Goal: Information Seeking & Learning: Learn about a topic

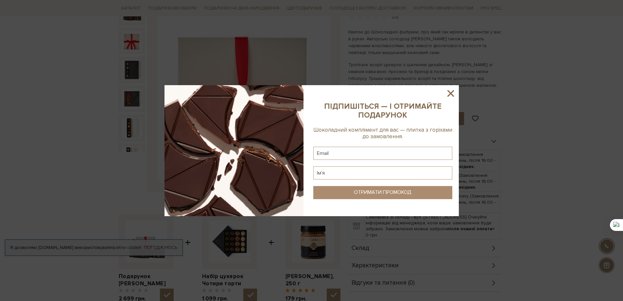
click at [451, 93] on icon at bounding box center [451, 93] width 7 height 7
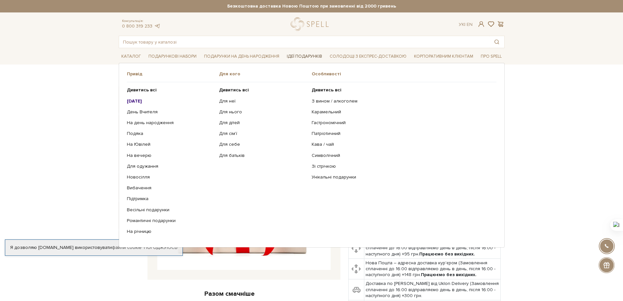
click at [309, 57] on link "Ідеї подарунків" at bounding box center [304, 56] width 41 height 10
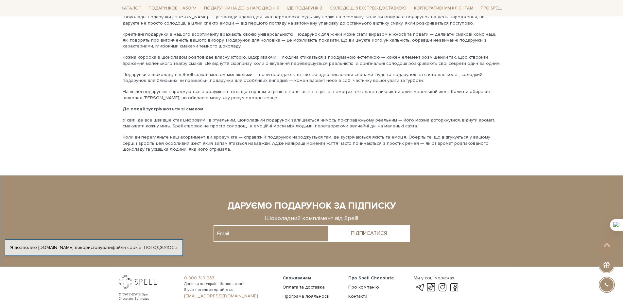
scroll to position [1383, 0]
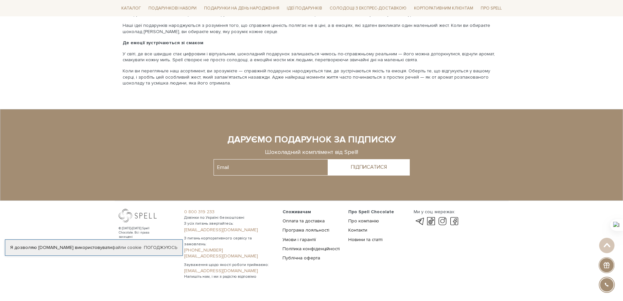
click at [362, 227] on link "Контакти" at bounding box center [357, 230] width 19 height 6
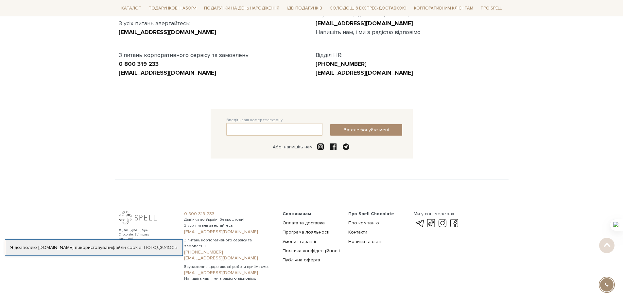
scroll to position [103, 0]
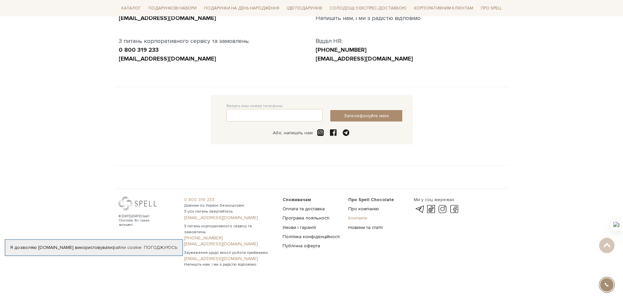
click at [353, 218] on link "Контакти" at bounding box center [357, 218] width 19 height 6
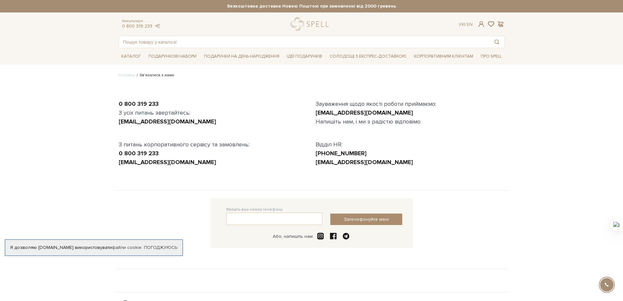
click at [32, 120] on body "Подарункові набори SALE Корпоративним клієнтам Доставка і оплата Консультація: …" at bounding box center [311, 188] width 623 height 377
click at [314, 24] on link "logo" at bounding box center [311, 23] width 41 height 13
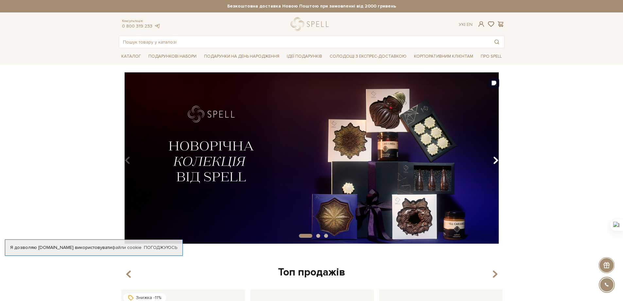
click at [492, 162] on button "Carousel Navigation" at bounding box center [494, 160] width 9 height 15
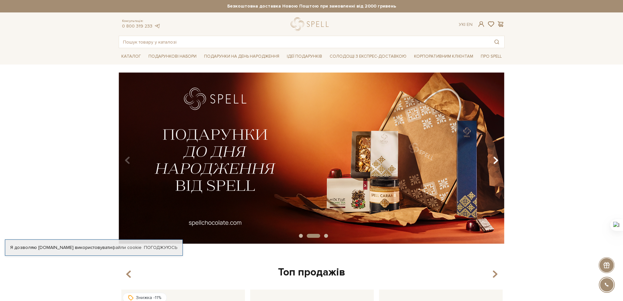
click at [496, 160] on icon "Carousel Navigation" at bounding box center [496, 160] width 6 height 11
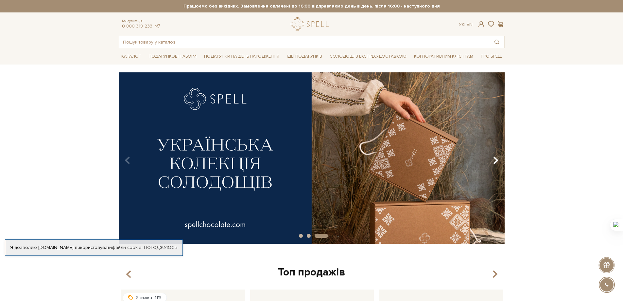
click at [496, 160] on icon "Carousel Navigation" at bounding box center [496, 160] width 6 height 11
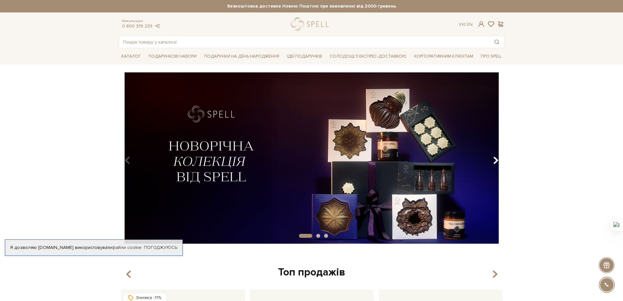
click at [496, 160] on icon "Carousel Navigation" at bounding box center [496, 160] width 6 height 11
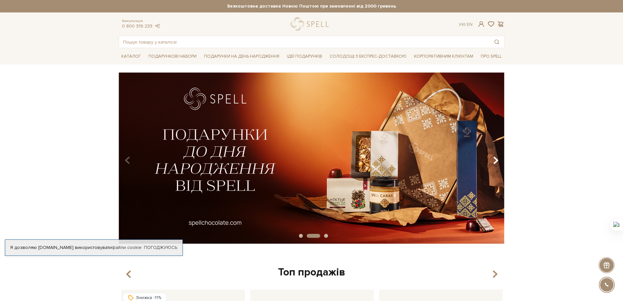
click at [496, 160] on icon "Carousel Navigation" at bounding box center [496, 160] width 6 height 11
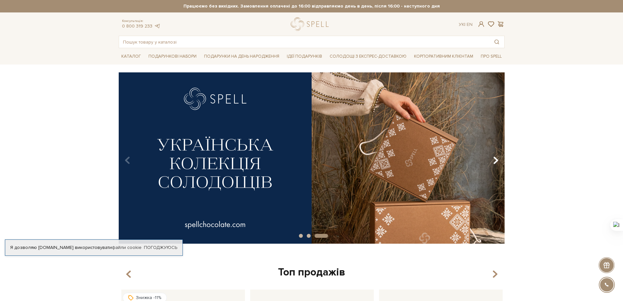
click at [496, 160] on icon "Carousel Navigation" at bounding box center [496, 160] width 6 height 11
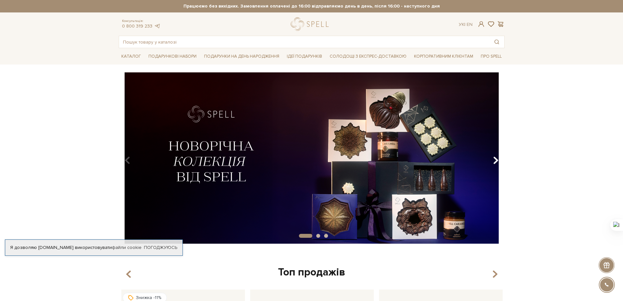
click at [496, 160] on icon "Carousel Navigation" at bounding box center [496, 160] width 6 height 11
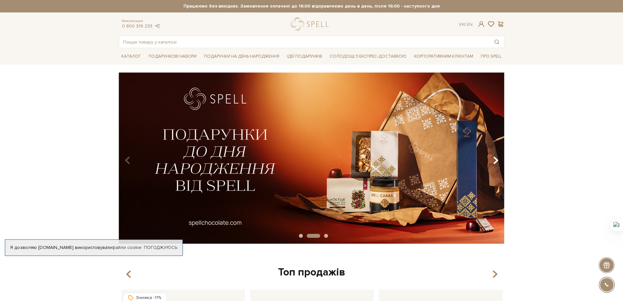
click at [496, 160] on icon "Carousel Navigation" at bounding box center [496, 160] width 6 height 11
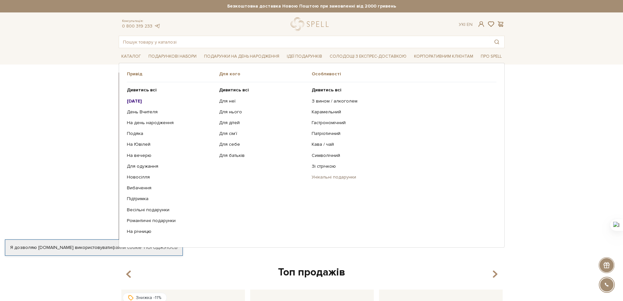
click at [347, 177] on link "Унікальні подарунки" at bounding box center [402, 177] width 180 height 6
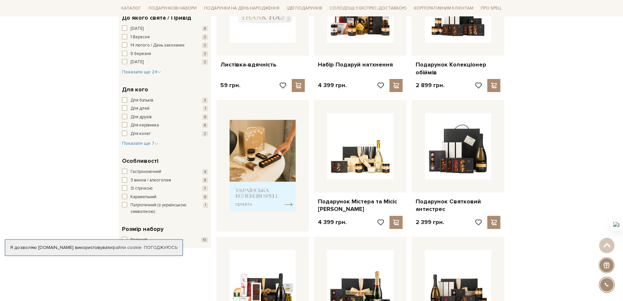
scroll to position [174, 0]
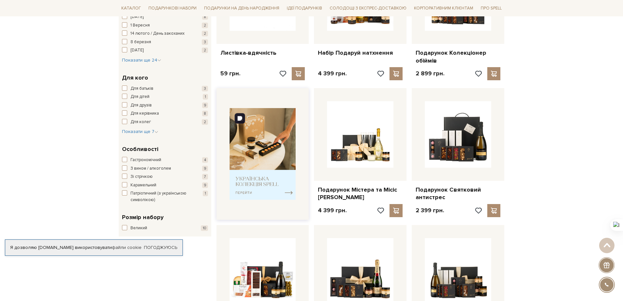
click at [249, 180] on img at bounding box center [263, 154] width 66 height 92
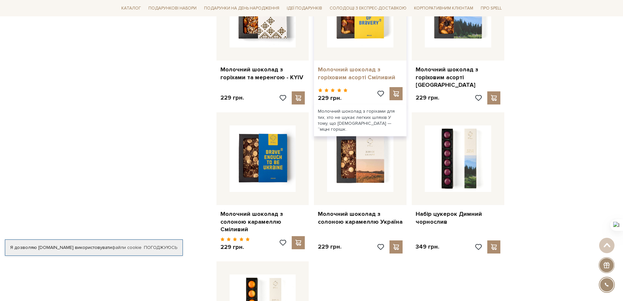
scroll to position [523, 0]
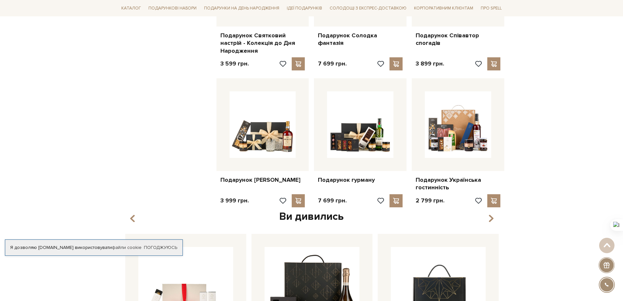
scroll to position [523, 0]
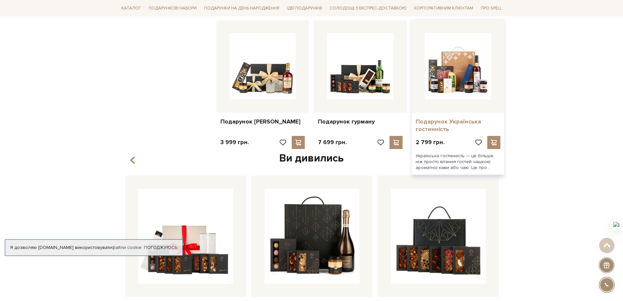
click at [441, 120] on link "Подарунок Українська гостинність" at bounding box center [458, 125] width 85 height 15
